Goal: Check status: Check status

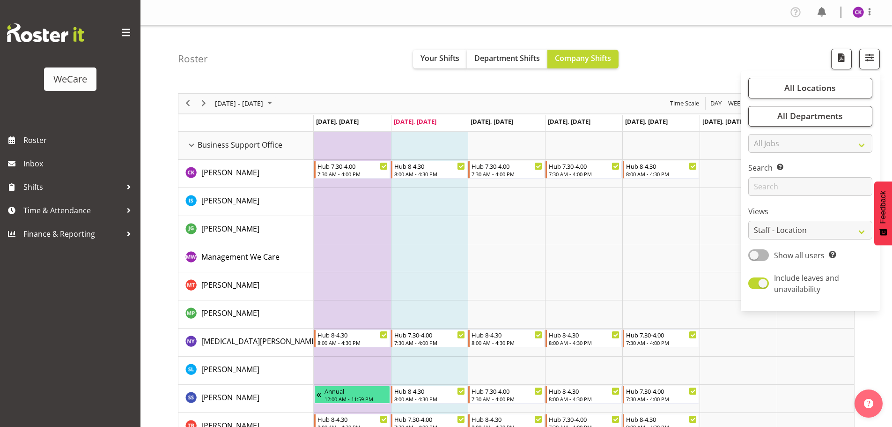
select select "location"
click at [800, 189] on input "text" at bounding box center [811, 186] width 124 height 19
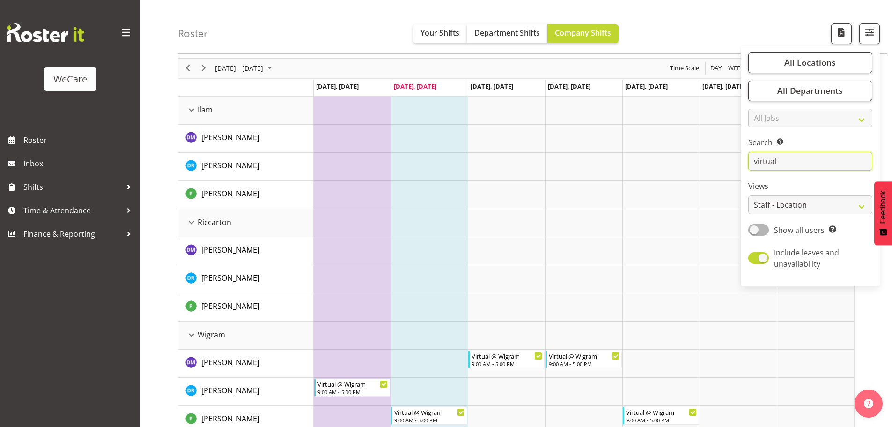
scroll to position [50, 0]
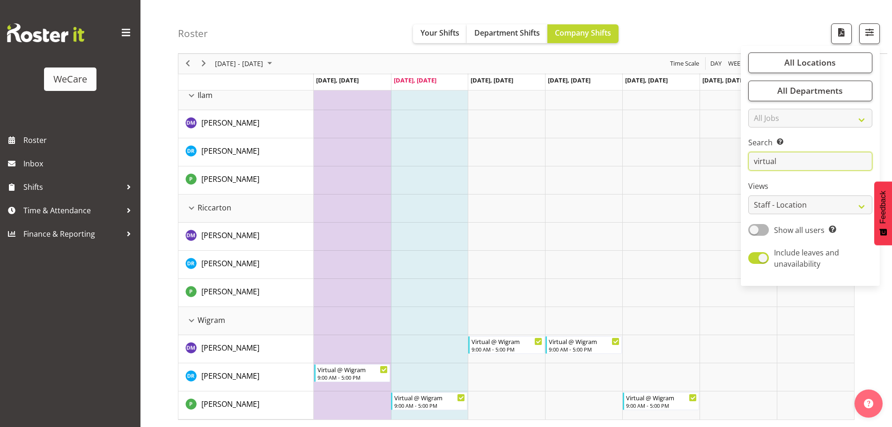
drag, startPoint x: 752, startPoint y: 161, endPoint x: 714, endPoint y: 142, distance: 42.1
click at [731, 161] on div "Roster Your Shifts Department Shifts Company Shifts All Locations Clear Busines…" at bounding box center [517, 201] width 752 height 451
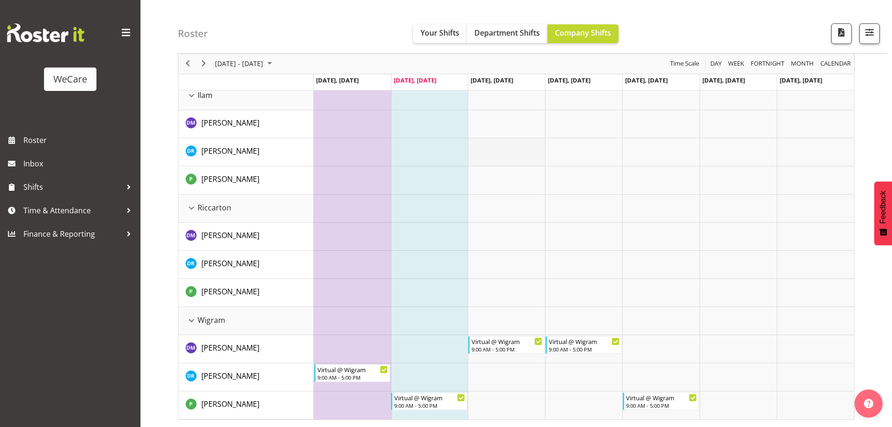
scroll to position [0, 0]
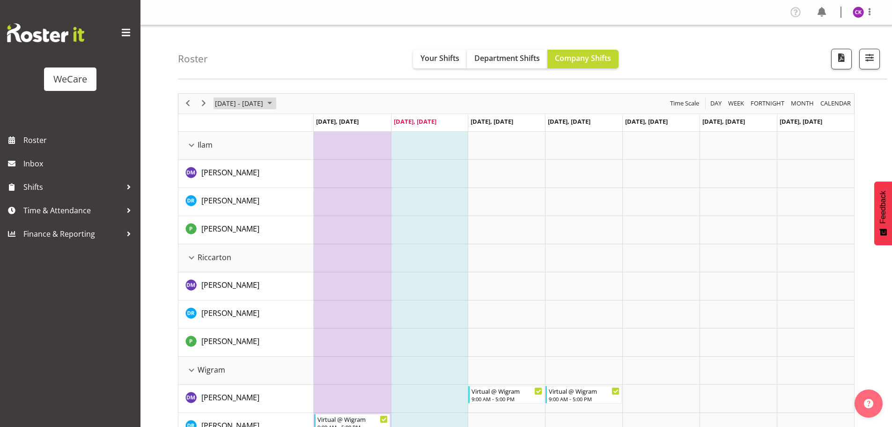
click at [222, 107] on span "[DATE] - [DATE]" at bounding box center [239, 103] width 50 height 12
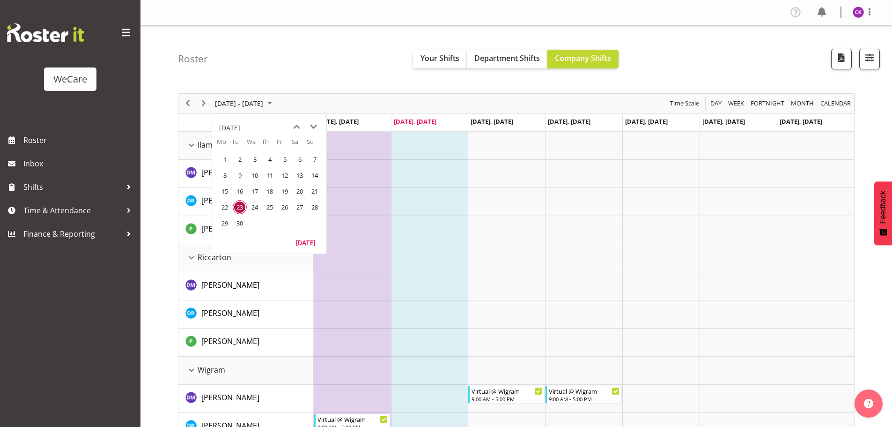
click at [238, 208] on span "23" at bounding box center [240, 207] width 14 height 14
click at [454, 184] on td "Timeline Week of September 23, 2025" at bounding box center [429, 174] width 77 height 28
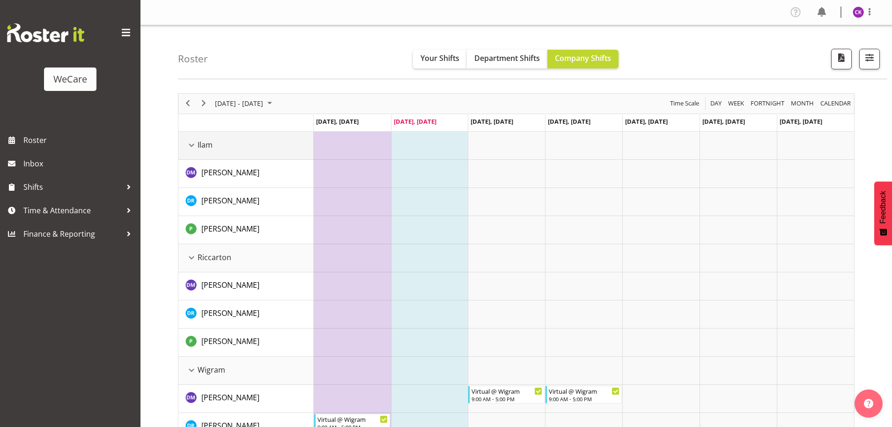
drag, startPoint x: 191, startPoint y: 148, endPoint x: 196, endPoint y: 150, distance: 5.2
click at [191, 147] on div "Ilam resource" at bounding box center [192, 145] width 12 height 12
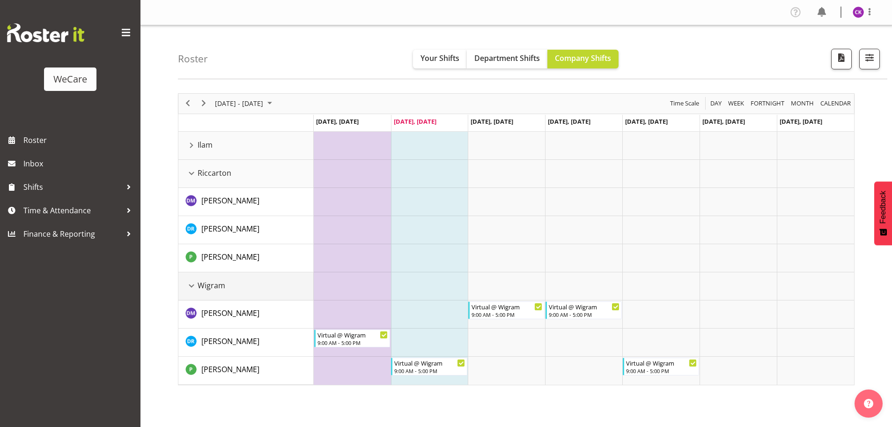
click at [189, 286] on div "Wigram resource" at bounding box center [192, 286] width 12 height 12
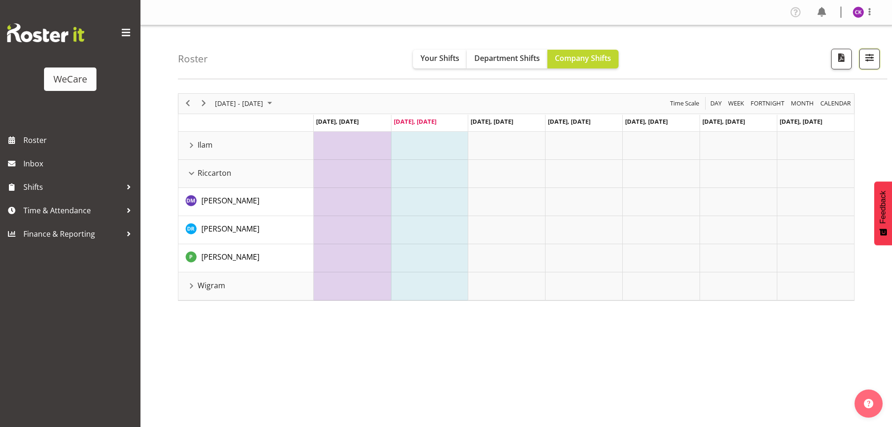
click at [871, 59] on span "button" at bounding box center [870, 58] width 12 height 12
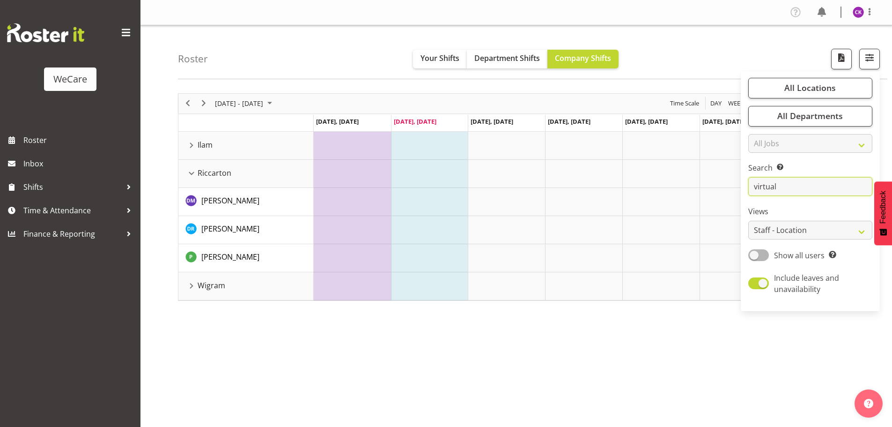
click at [803, 193] on input "virtual" at bounding box center [811, 186] width 124 height 19
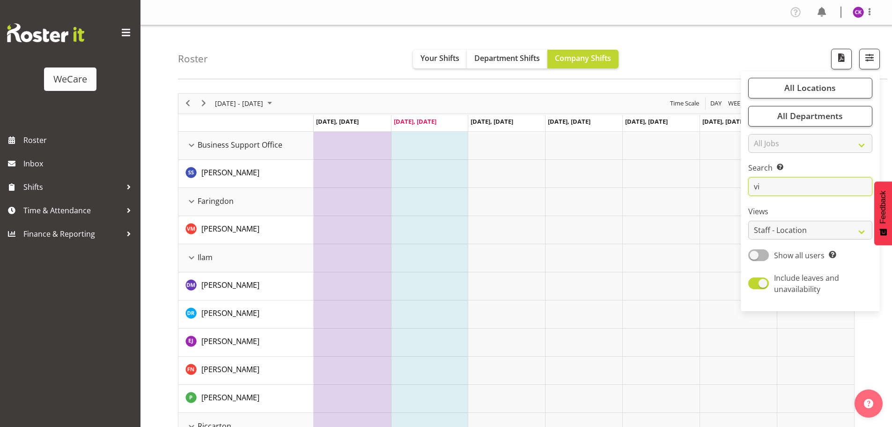
type input "v"
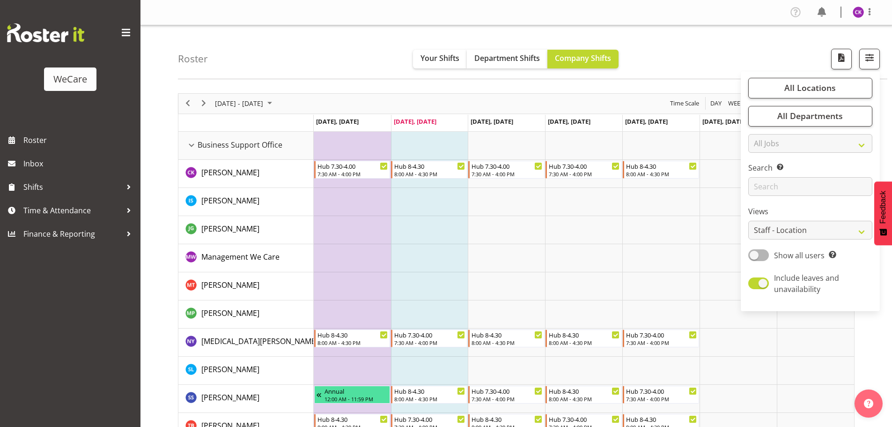
click at [448, 239] on td "Timeline Week of September 23, 2025" at bounding box center [429, 230] width 77 height 28
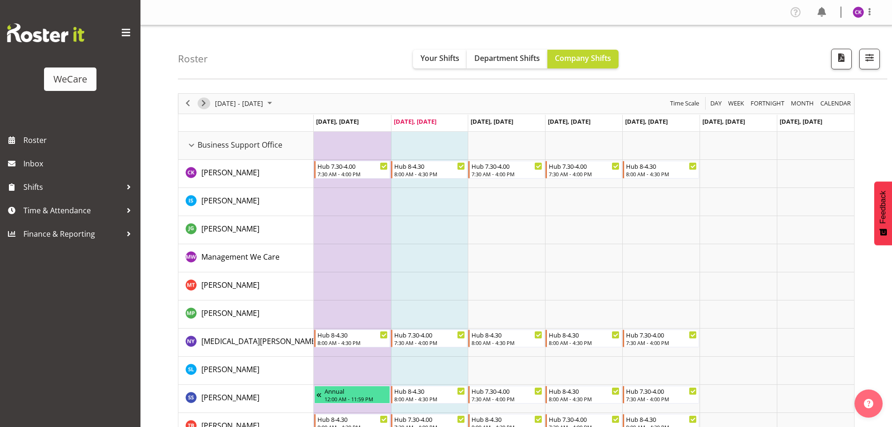
click at [206, 104] on span "Next" at bounding box center [203, 103] width 11 height 12
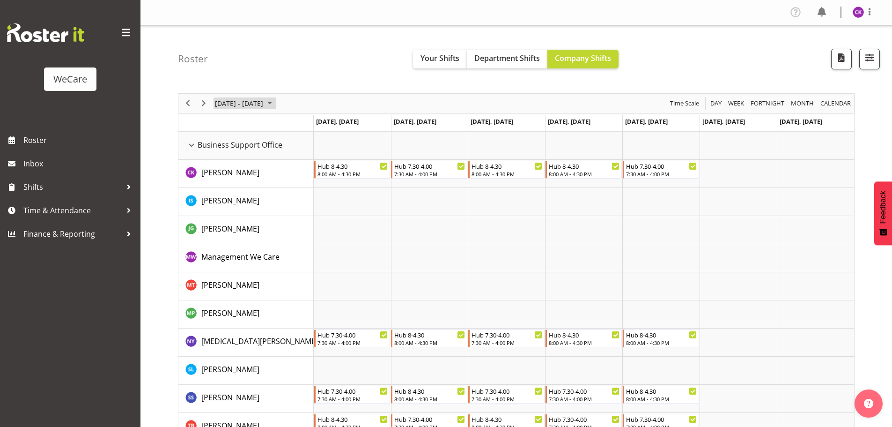
click at [248, 108] on span "[DATE] - [DATE]" at bounding box center [239, 103] width 50 height 12
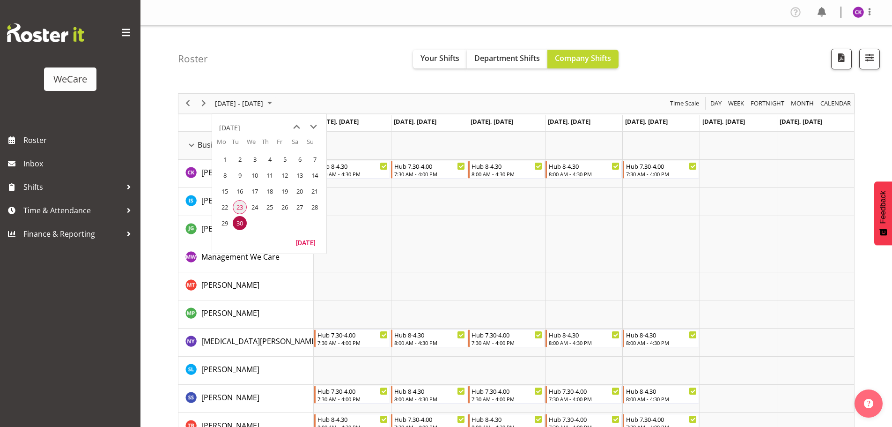
click at [244, 206] on span "23" at bounding box center [240, 207] width 14 height 14
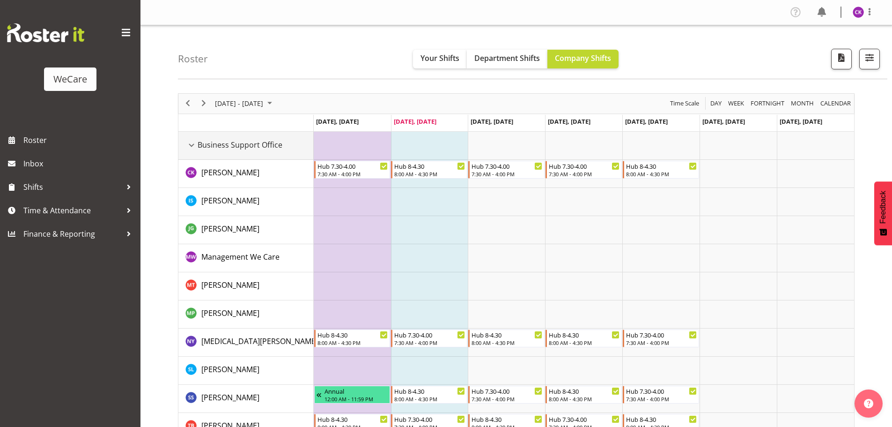
click at [192, 141] on div "Business Support Office resource" at bounding box center [192, 145] width 12 height 12
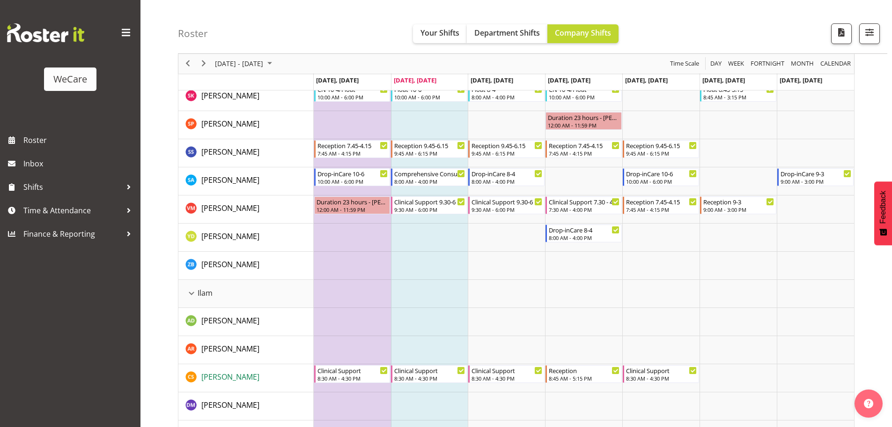
scroll to position [609, 0]
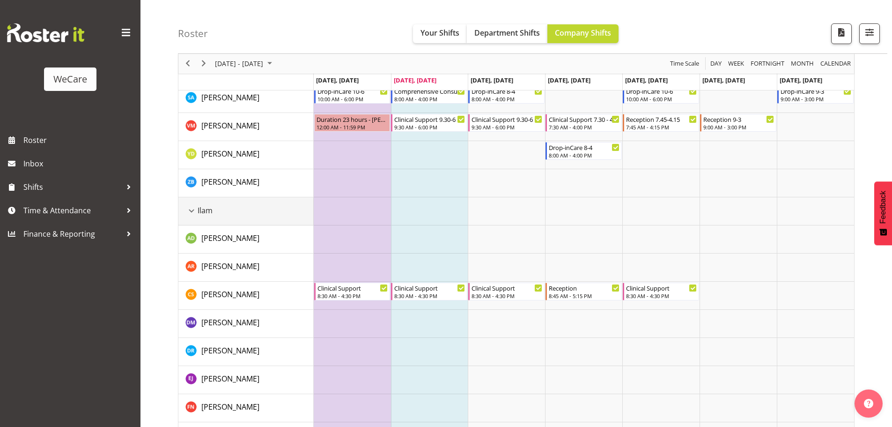
click at [194, 212] on div "Ilam resource" at bounding box center [192, 211] width 12 height 12
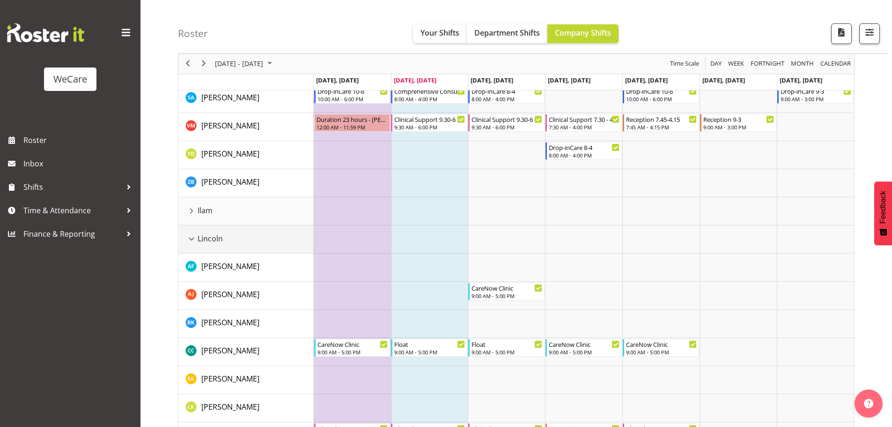
click at [194, 240] on div "Lincoln resource" at bounding box center [192, 239] width 12 height 12
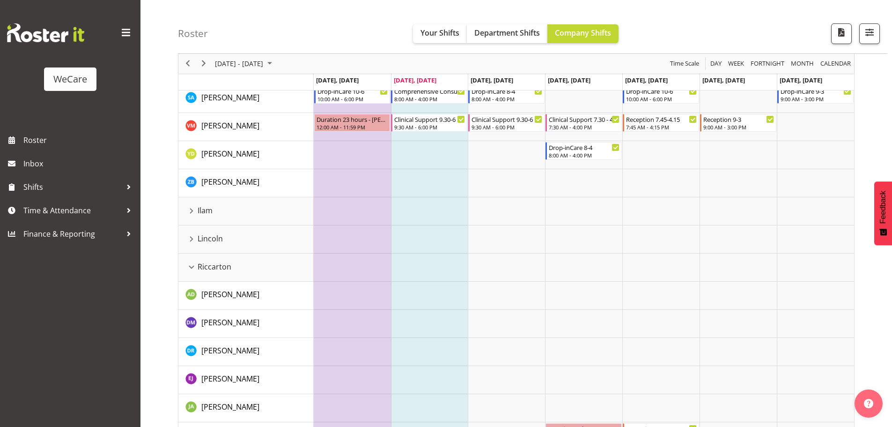
scroll to position [515, 0]
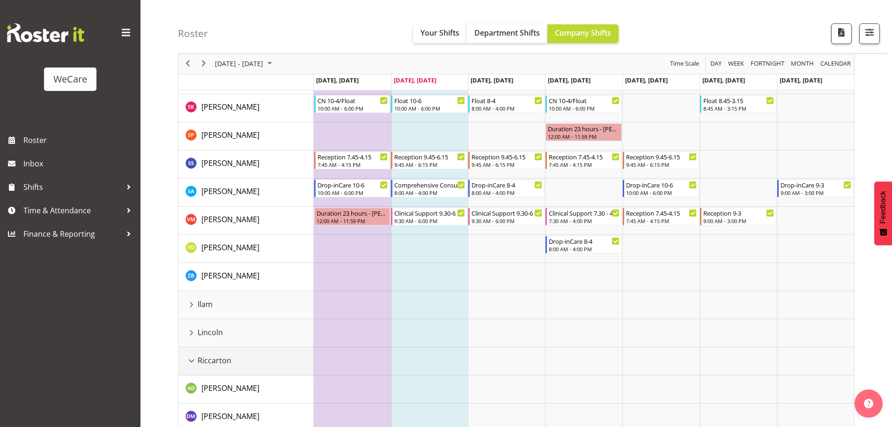
drag, startPoint x: 190, startPoint y: 360, endPoint x: 539, endPoint y: 381, distance: 349.7
click at [190, 360] on div "Riccarton resource" at bounding box center [192, 361] width 12 height 12
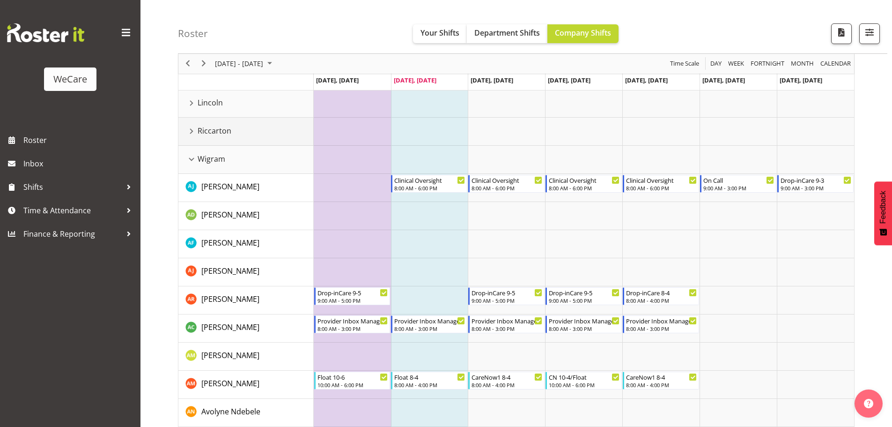
scroll to position [796, 0]
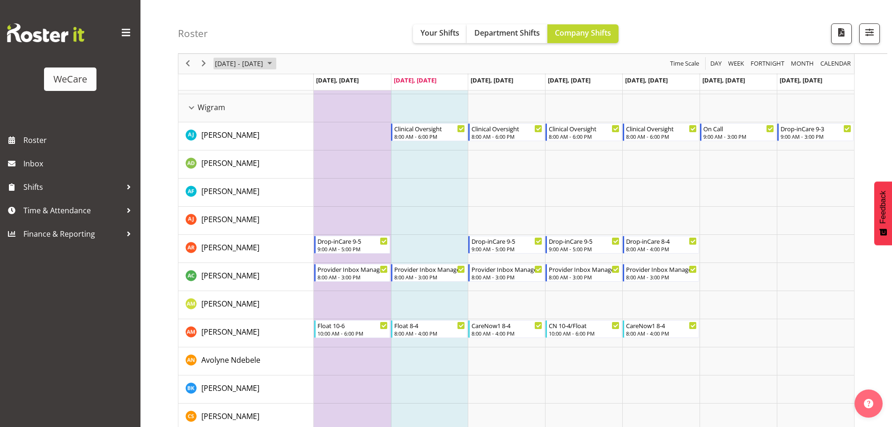
drag, startPoint x: 304, startPoint y: 63, endPoint x: 287, endPoint y: 65, distance: 16.5
click at [278, 63] on div "[DATE] - [DATE]" at bounding box center [245, 64] width 66 height 20
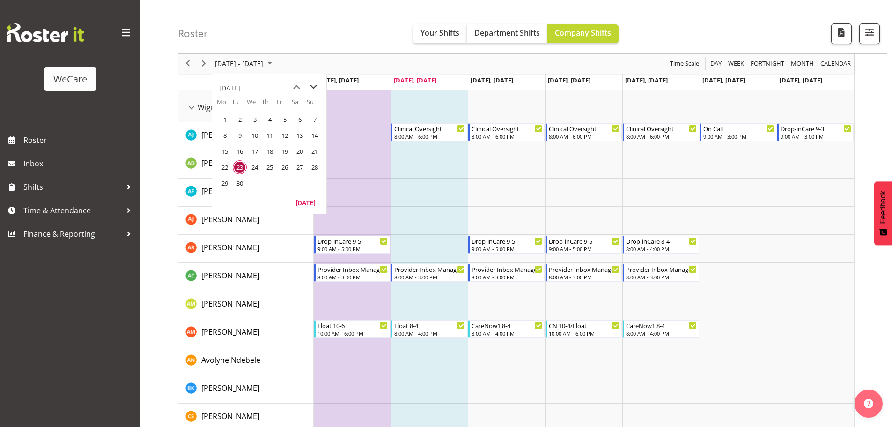
click at [311, 90] on span "next month" at bounding box center [313, 87] width 16 height 17
click at [297, 89] on span "previous month" at bounding box center [297, 87] width 16 height 17
click at [315, 135] on span "12" at bounding box center [315, 135] width 14 height 14
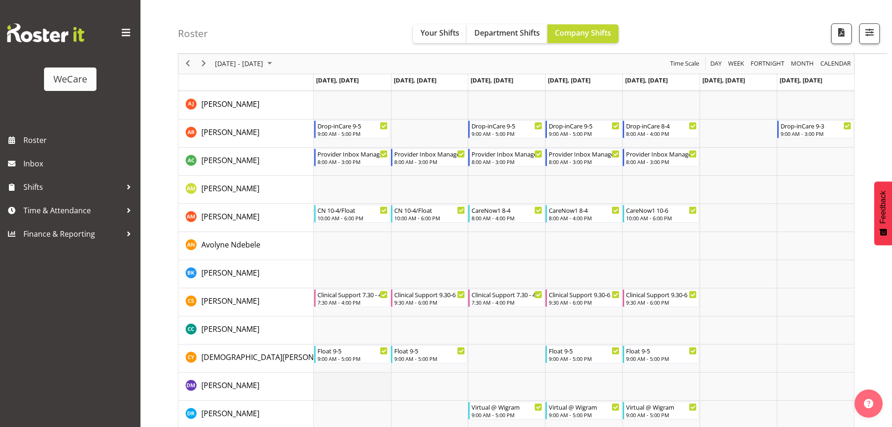
scroll to position [2589, 0]
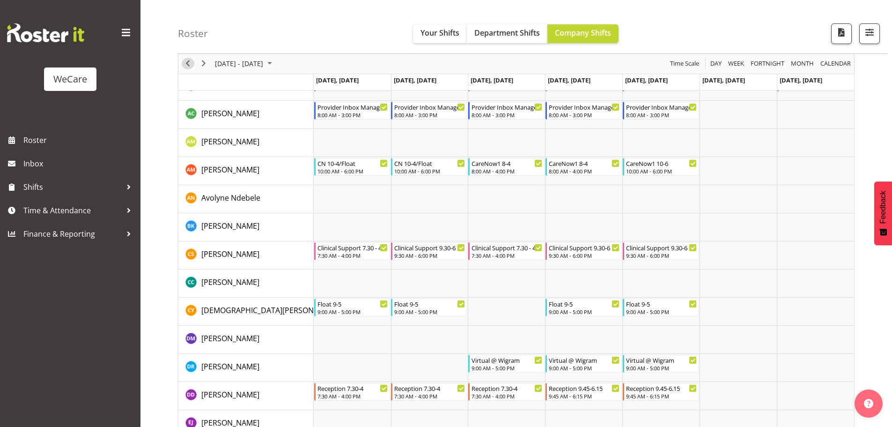
drag, startPoint x: 186, startPoint y: 66, endPoint x: 196, endPoint y: 72, distance: 11.6
click at [186, 66] on span "Previous" at bounding box center [187, 64] width 11 height 12
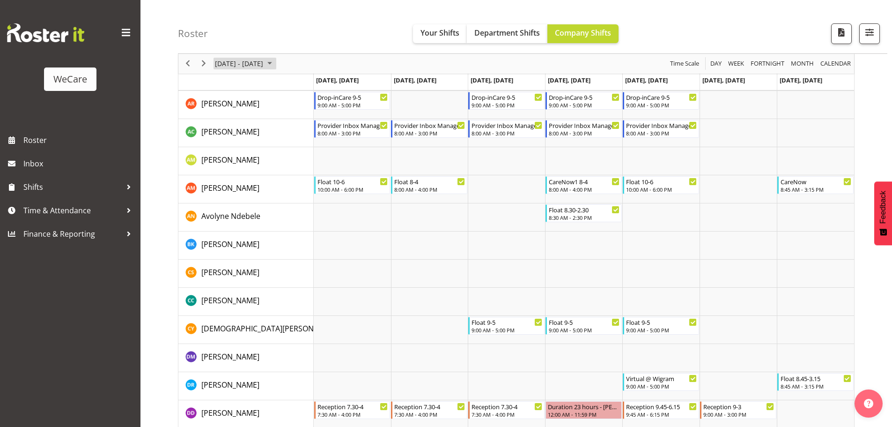
click at [249, 62] on span "[DATE] - [DATE]" at bounding box center [239, 64] width 50 height 12
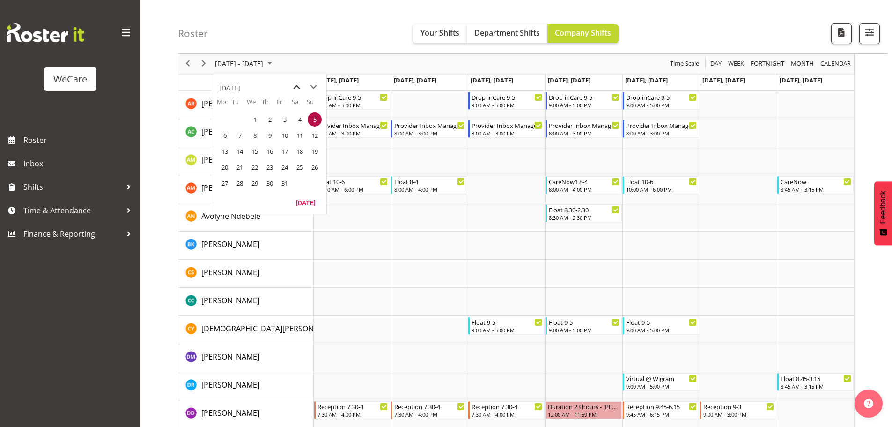
click at [294, 82] on span "previous month" at bounding box center [297, 87] width 16 height 17
click at [252, 167] on span "24" at bounding box center [255, 167] width 14 height 14
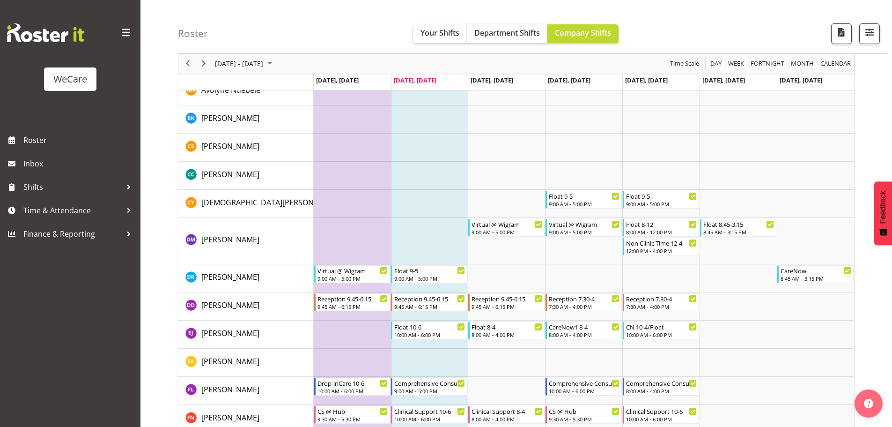
scroll to position [2776, 0]
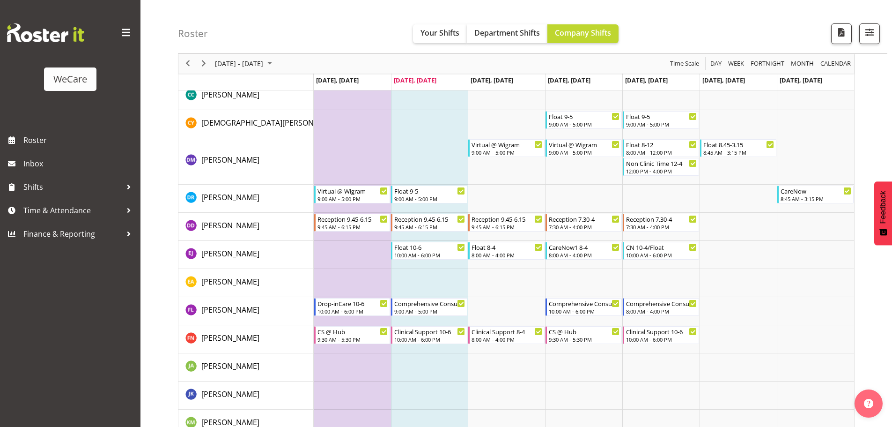
click at [251, 70] on div "[DATE] - [DATE]" at bounding box center [245, 64] width 66 height 20
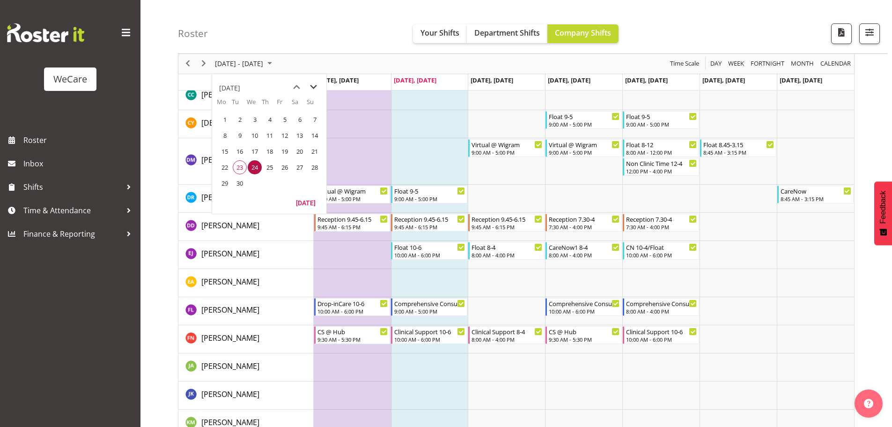
click at [311, 89] on span "next month" at bounding box center [313, 87] width 16 height 17
click at [245, 134] on span "7" at bounding box center [240, 135] width 14 height 14
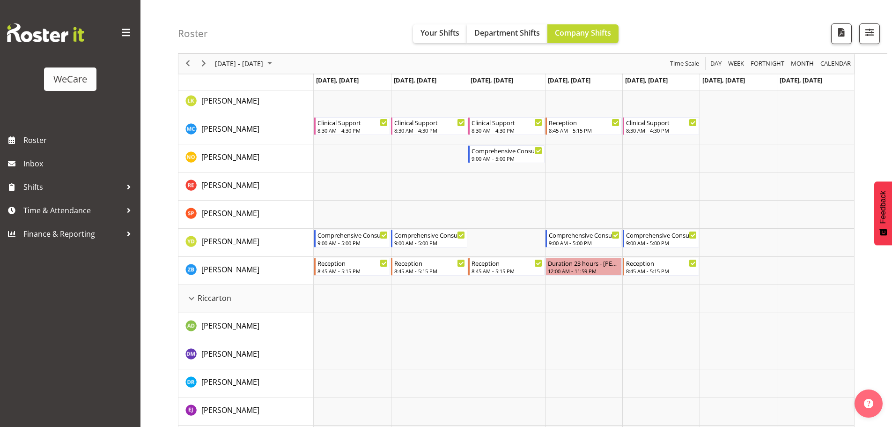
scroll to position [1792, 0]
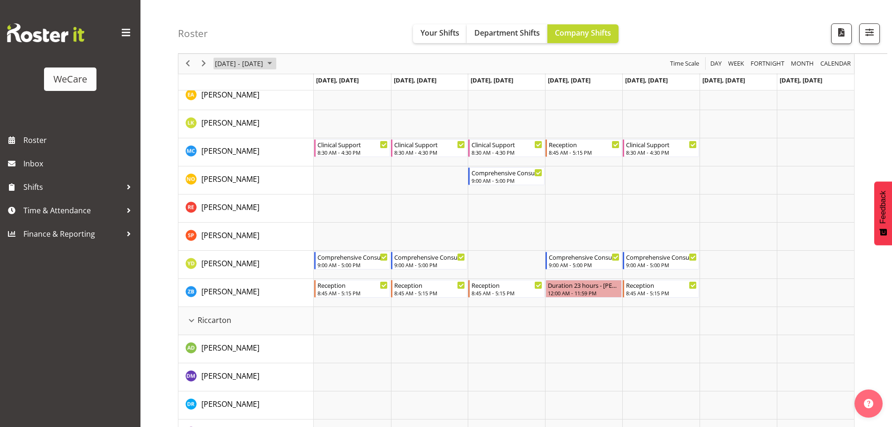
click at [264, 69] on span "[DATE] - [DATE]" at bounding box center [239, 64] width 50 height 12
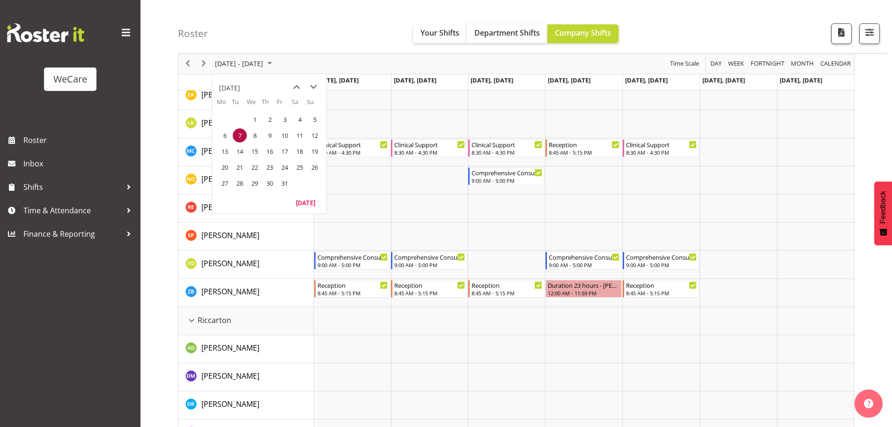
click at [241, 133] on span "7" at bounding box center [240, 135] width 14 height 14
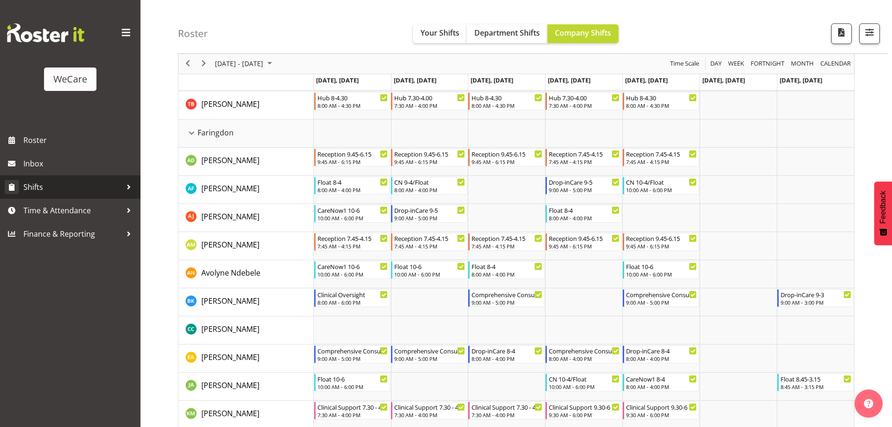
scroll to position [293, 0]
